Goal: Obtain resource: Download file/media

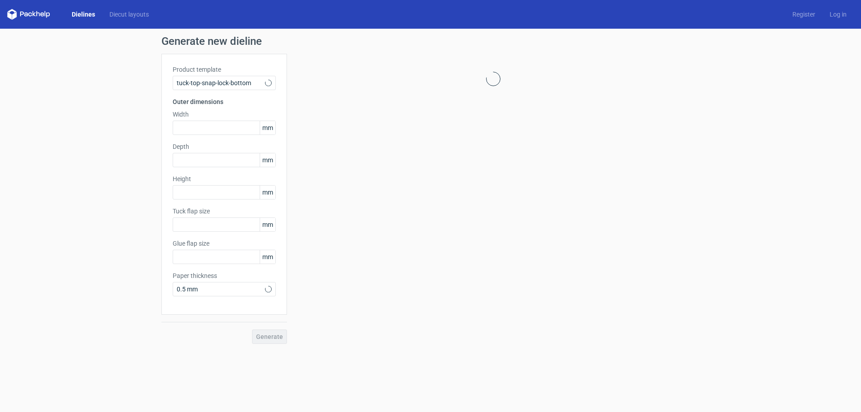
type input "15"
type input "10"
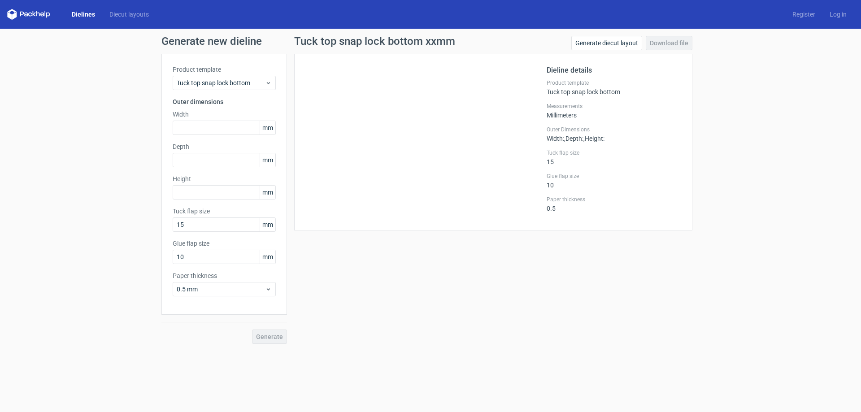
click at [83, 22] on div "Dielines Diecut layouts Register Log in" at bounding box center [430, 14] width 861 height 29
click at [82, 15] on link "Dielines" at bounding box center [84, 14] width 38 height 9
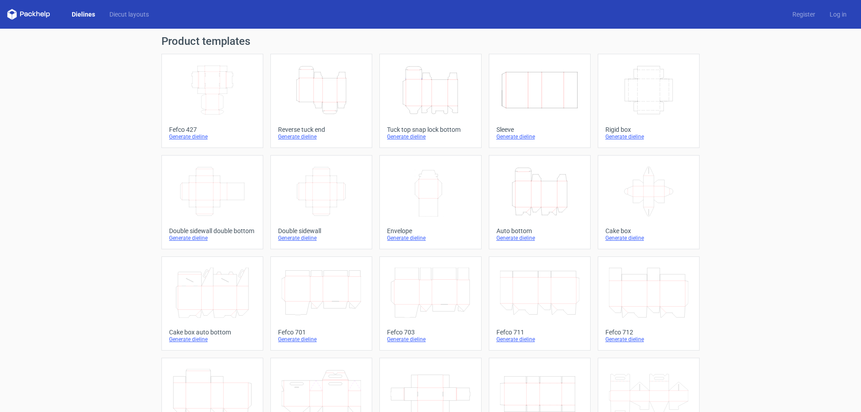
click at [561, 195] on icon "Height Depth Width" at bounding box center [539, 191] width 79 height 50
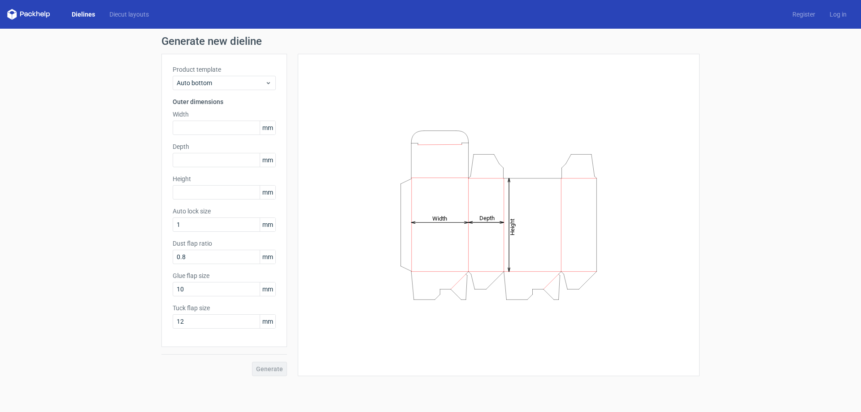
click at [221, 135] on div "Product template Auto bottom Outer dimensions Width mm Depth mm Height mm Auto …" at bounding box center [223, 200] width 125 height 293
click at [218, 129] on input "text" at bounding box center [224, 128] width 103 height 14
type input "60"
type input "120"
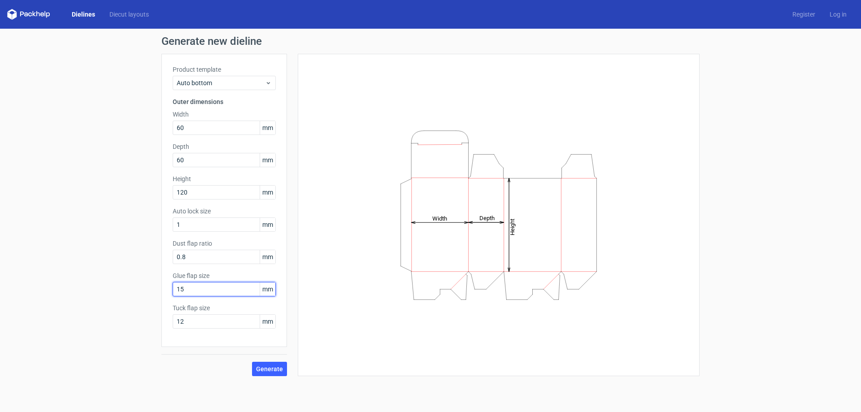
type input "15"
click at [277, 361] on div "Generate" at bounding box center [223, 361] width 125 height 29
click at [278, 363] on button "Generate" at bounding box center [269, 369] width 35 height 14
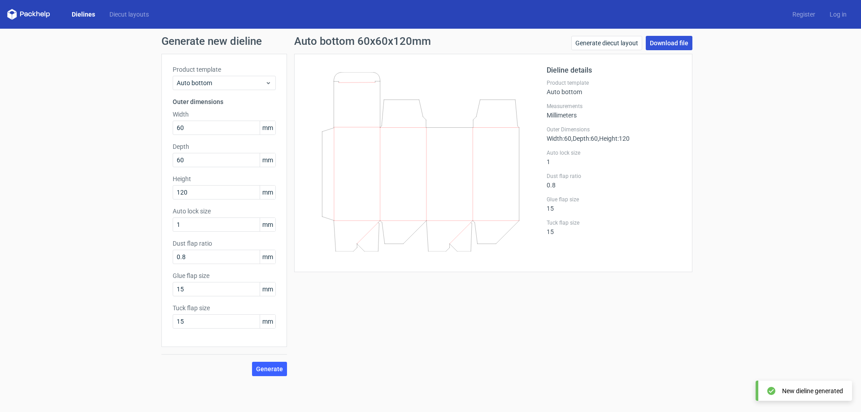
click at [668, 39] on link "Download file" at bounding box center [668, 43] width 47 height 14
click at [806, 13] on link "Register" at bounding box center [803, 14] width 37 height 9
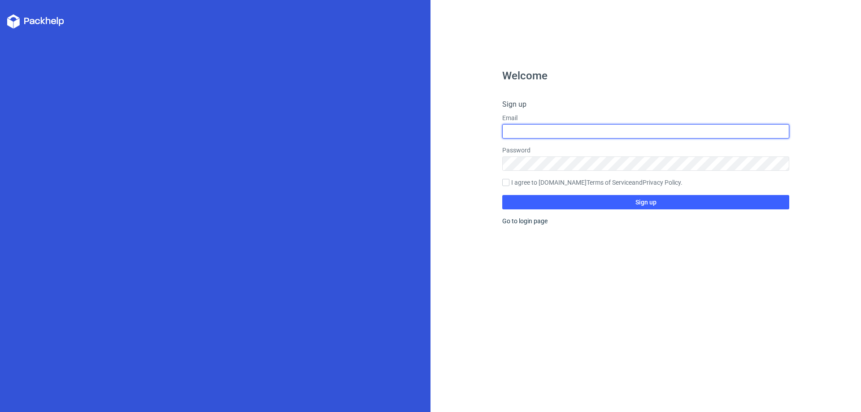
click at [595, 137] on input "text" at bounding box center [645, 131] width 287 height 14
type input "[EMAIL_ADDRESS][DOMAIN_NAME]"
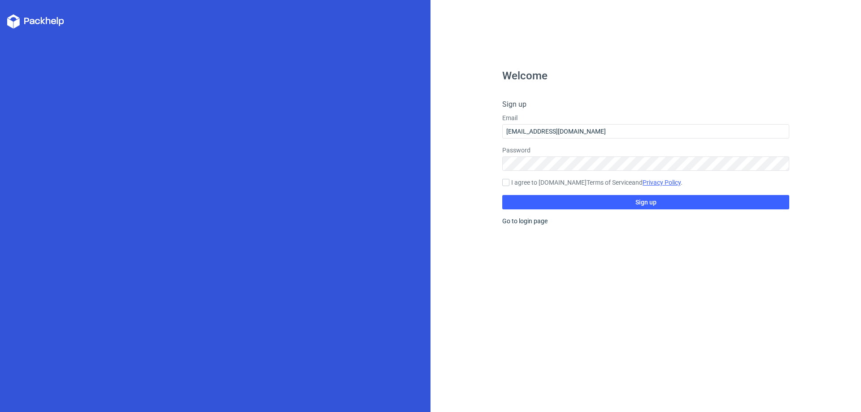
click at [654, 182] on link "Privacy Policy" at bounding box center [661, 182] width 38 height 7
click at [535, 182] on label "I agree to [DOMAIN_NAME] Terms of Service and Privacy Policy ." at bounding box center [645, 183] width 287 height 10
click at [509, 182] on input "I agree to [DOMAIN_NAME] Terms of Service and Privacy Policy ." at bounding box center [505, 182] width 7 height 7
checkbox input "true"
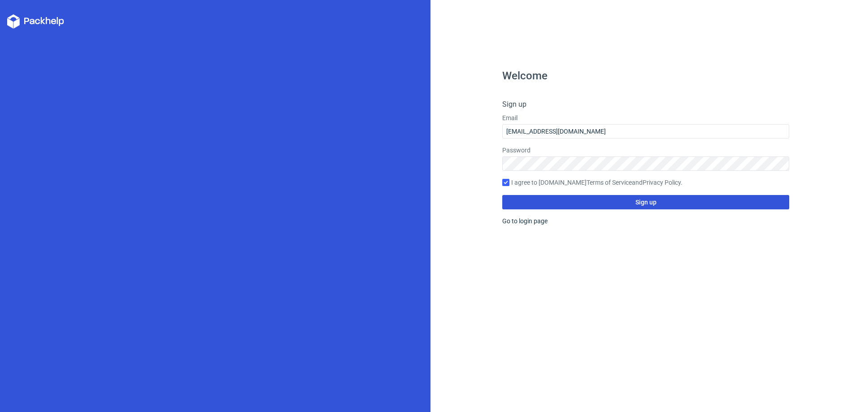
click at [549, 198] on button "Sign up" at bounding box center [645, 202] width 287 height 14
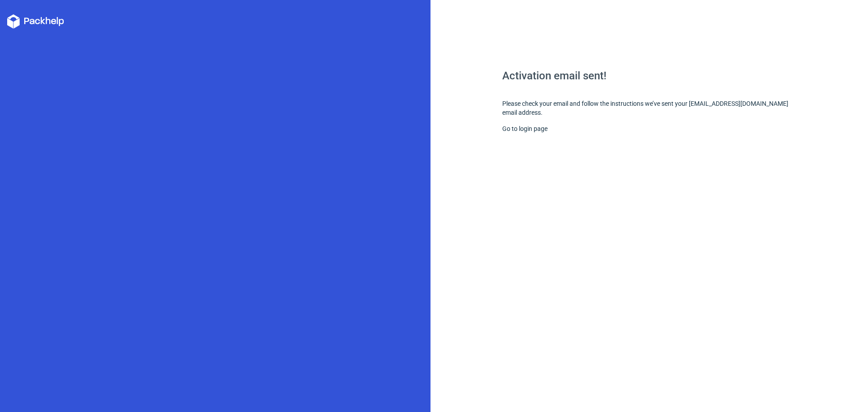
click at [44, 21] on icon at bounding box center [35, 21] width 57 height 14
